Goal: Download file/media

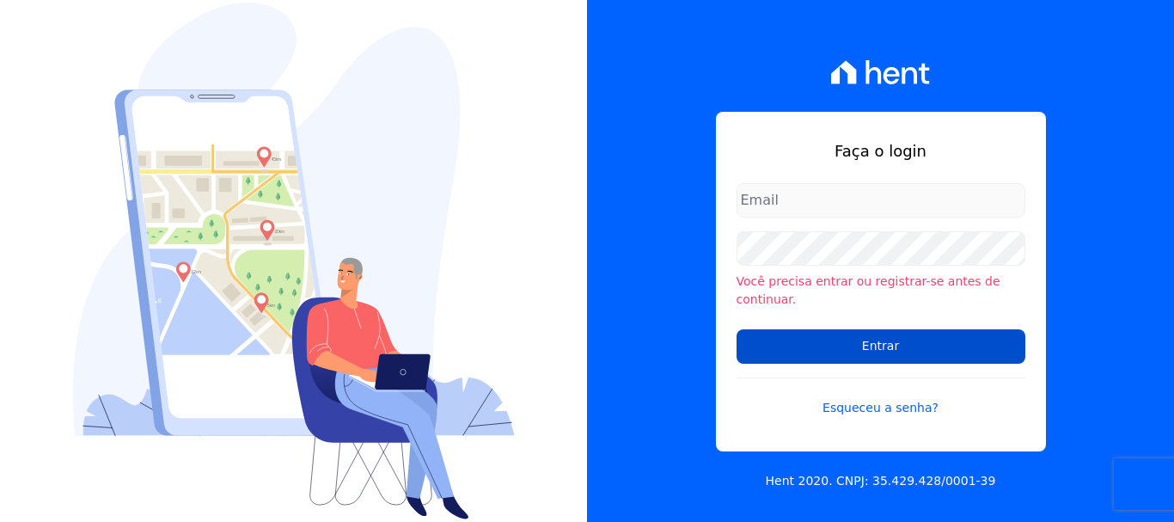
type input "[EMAIL_ADDRESS][DOMAIN_NAME]"
click at [955, 340] on input "Entrar" at bounding box center [881, 346] width 289 height 34
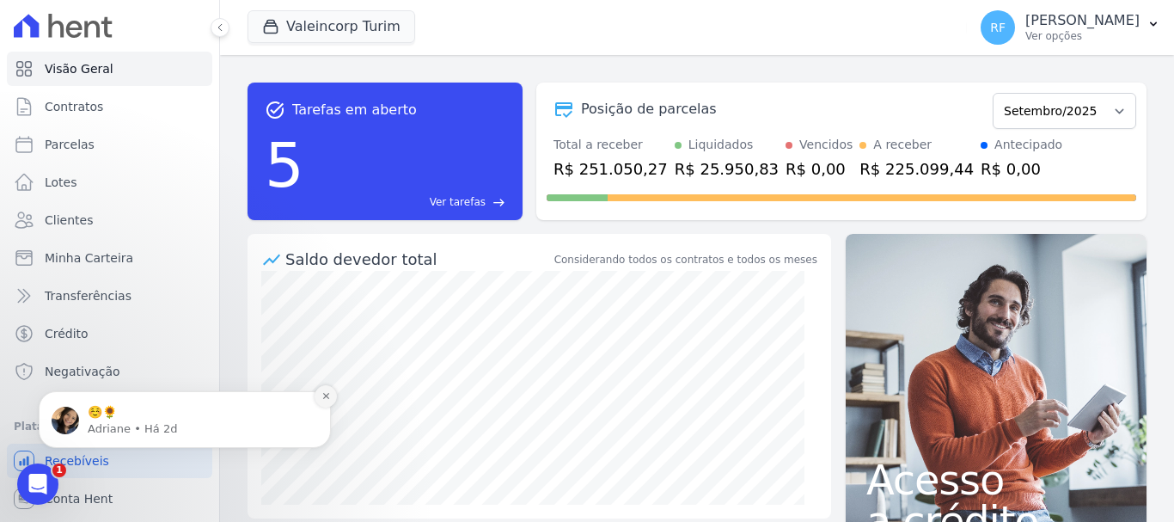
click at [333, 389] on button "Dismiss notification" at bounding box center [326, 396] width 22 height 22
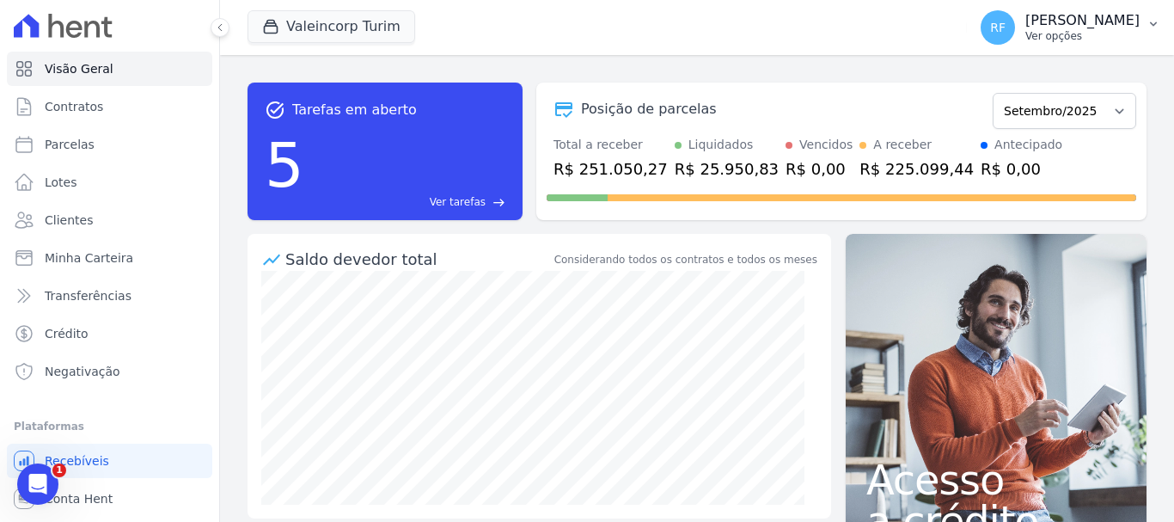
click at [1064, 24] on p "Rafaela Fagundes" at bounding box center [1083, 20] width 114 height 17
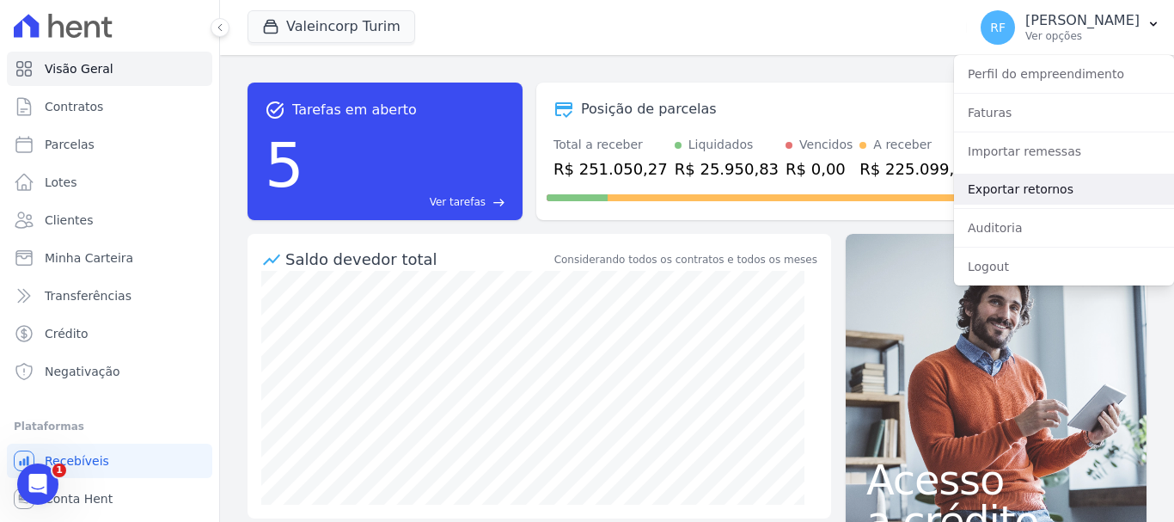
click at [1041, 191] on link "Exportar retornos" at bounding box center [1064, 189] width 220 height 31
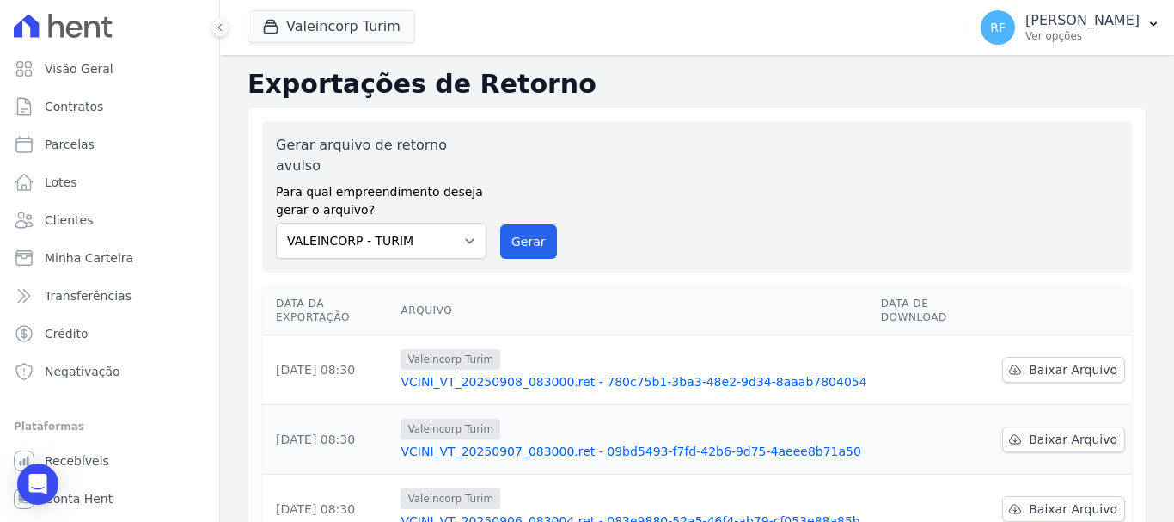
scroll to position [172, 0]
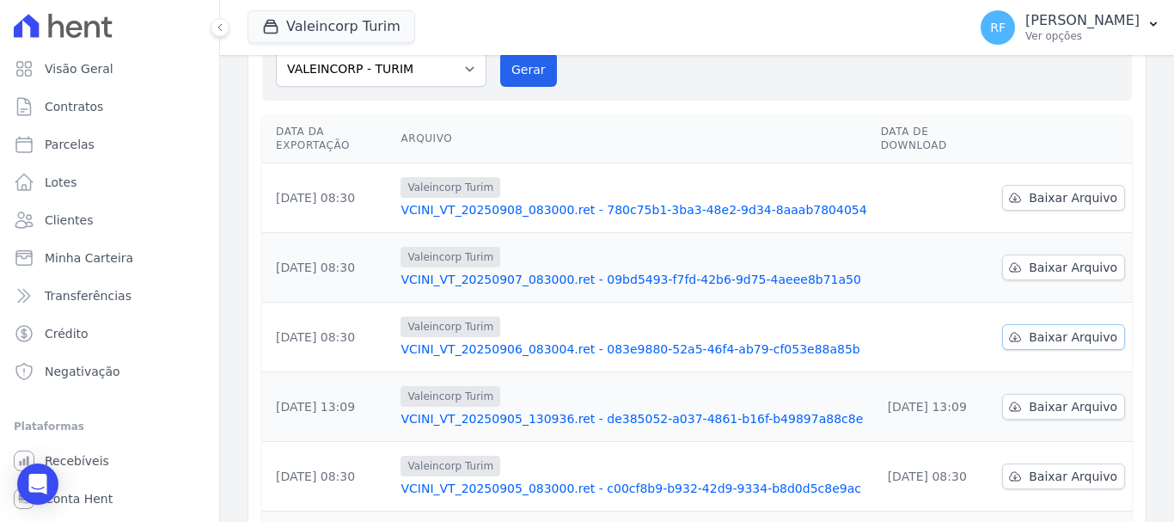
click at [1036, 328] on span "Baixar Arquivo" at bounding box center [1073, 336] width 89 height 17
click at [1072, 259] on span "Baixar Arquivo" at bounding box center [1073, 267] width 89 height 17
click at [1086, 189] on span "Baixar Arquivo" at bounding box center [1073, 197] width 89 height 17
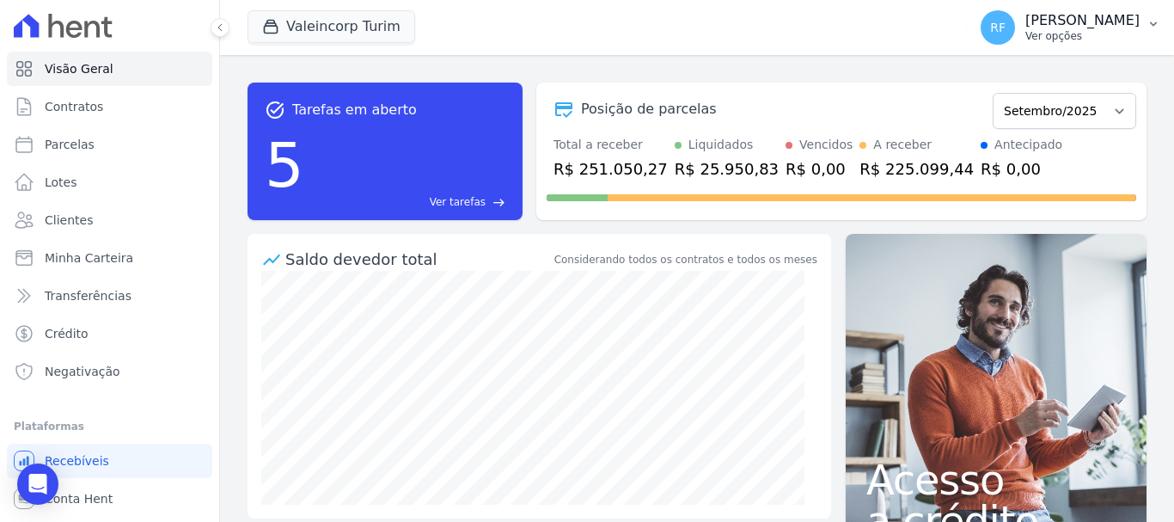
drag, startPoint x: 0, startPoint y: 0, endPoint x: 1128, endPoint y: 23, distance: 1128.3
click at [1128, 23] on p "Rafaela Fagundes" at bounding box center [1083, 20] width 114 height 17
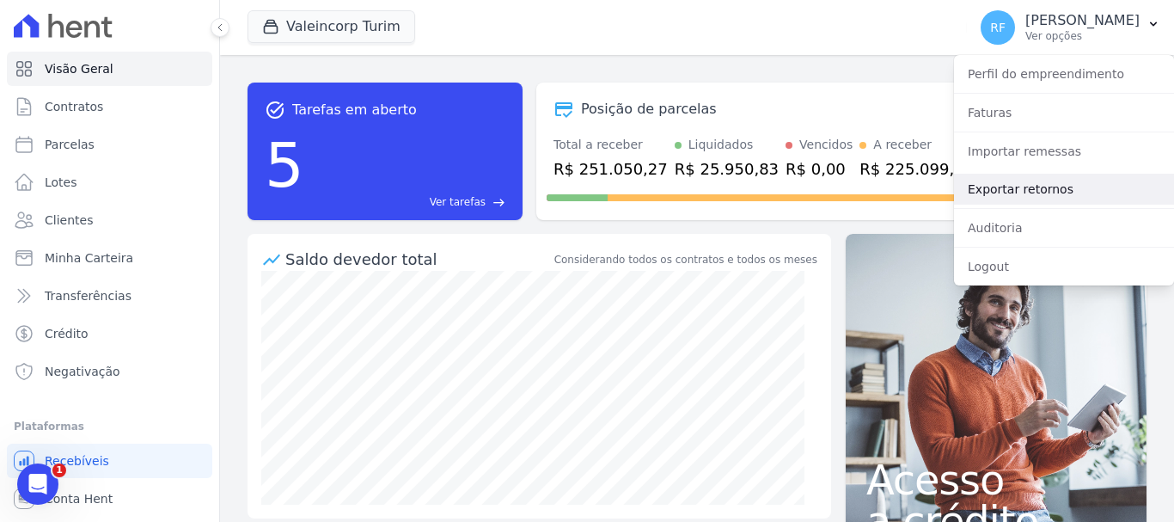
click at [1032, 187] on link "Exportar retornos" at bounding box center [1064, 189] width 220 height 31
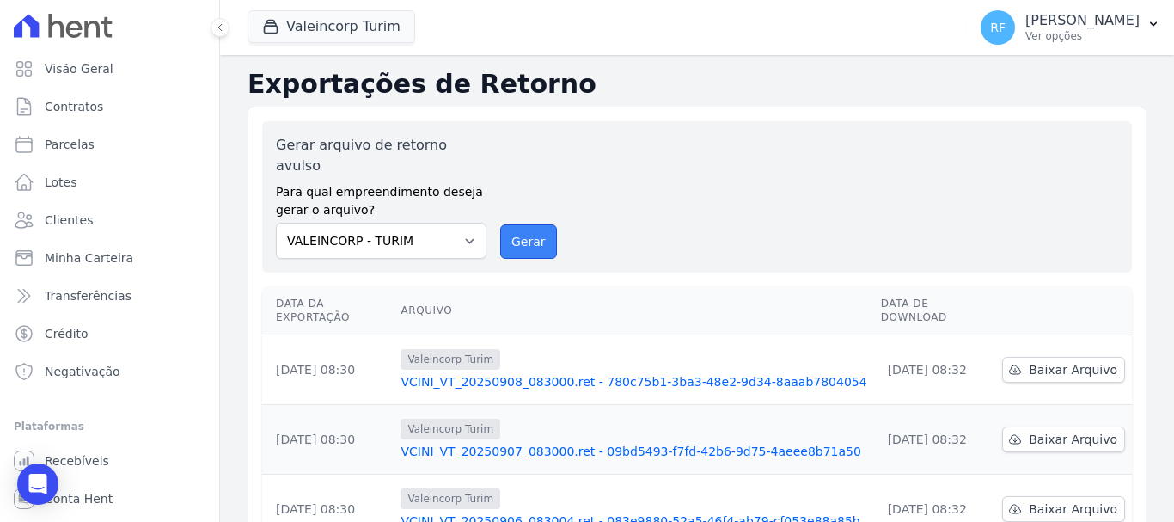
click at [511, 224] on button "Gerar" at bounding box center [528, 241] width 57 height 34
